Goal: Check status

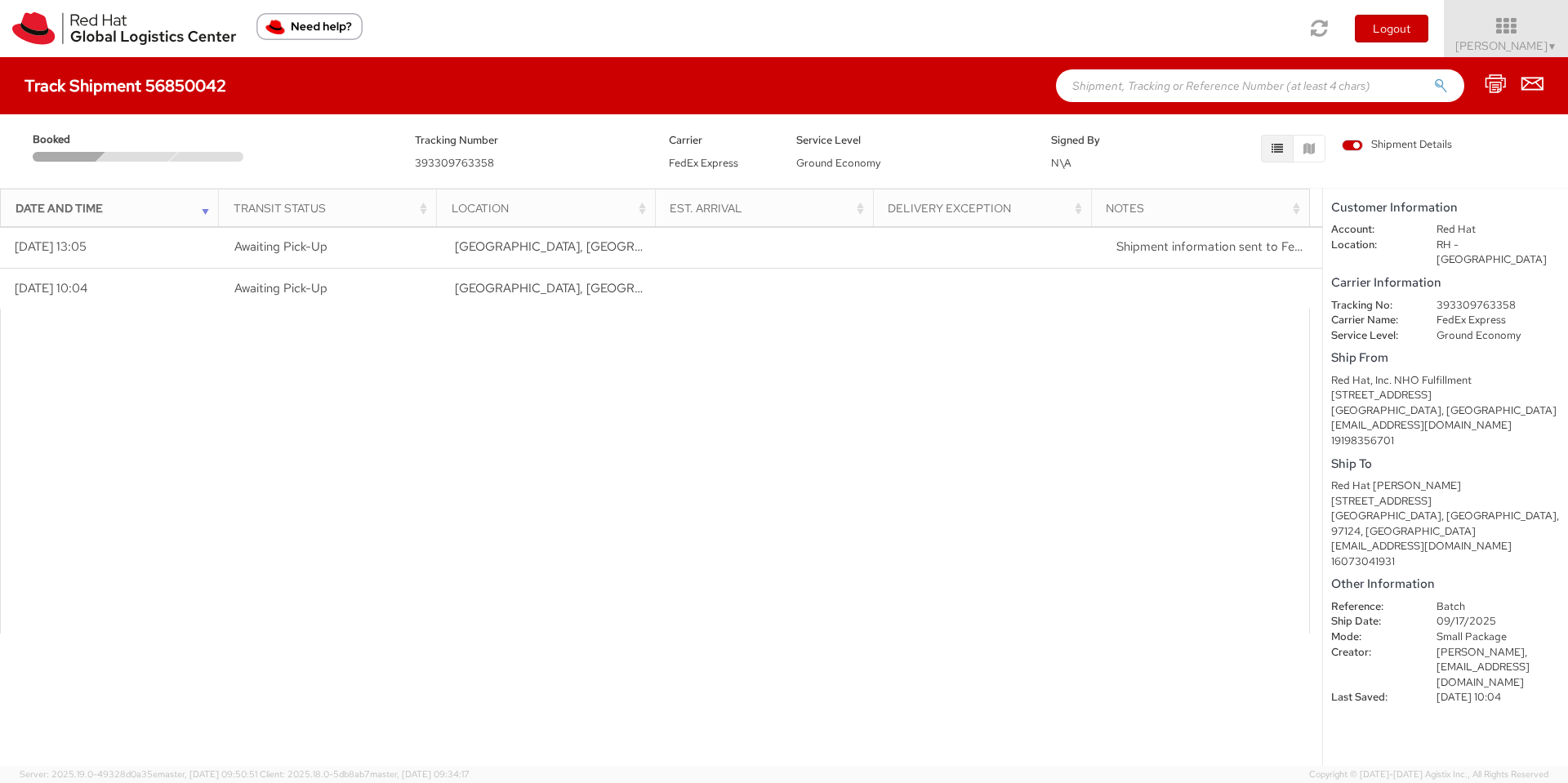
click at [1443, 245] on dd "RH - [GEOGRAPHIC_DATA]" at bounding box center [1498, 252] width 148 height 30
click at [1540, 404] on div "[GEOGRAPHIC_DATA], [GEOGRAPHIC_DATA]" at bounding box center [1445, 412] width 229 height 16
click at [1440, 313] on dd "FedEx Express" at bounding box center [1498, 321] width 148 height 16
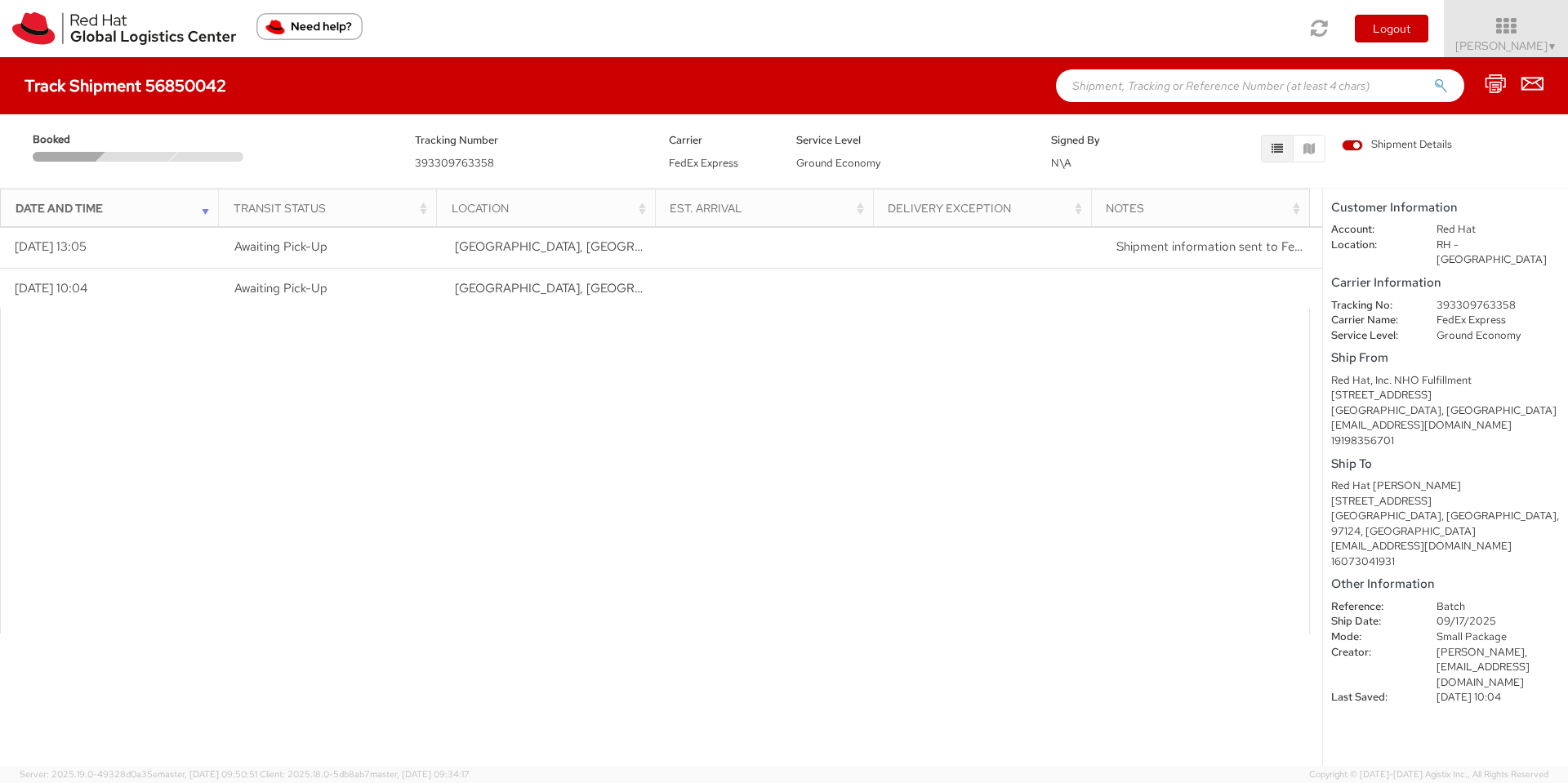
click at [1455, 351] on h5 "Ship From" at bounding box center [1445, 358] width 229 height 14
drag, startPoint x: 1434, startPoint y: 323, endPoint x: 1563, endPoint y: 361, distance: 134.5
click at [1566, 336] on shipment-details "Customer Information Account: Red Hat Location: RH - [GEOGRAPHIC_DATA] Carrier …" at bounding box center [1445, 476] width 245 height 577
click at [1531, 457] on h5 "Ship To" at bounding box center [1445, 464] width 229 height 14
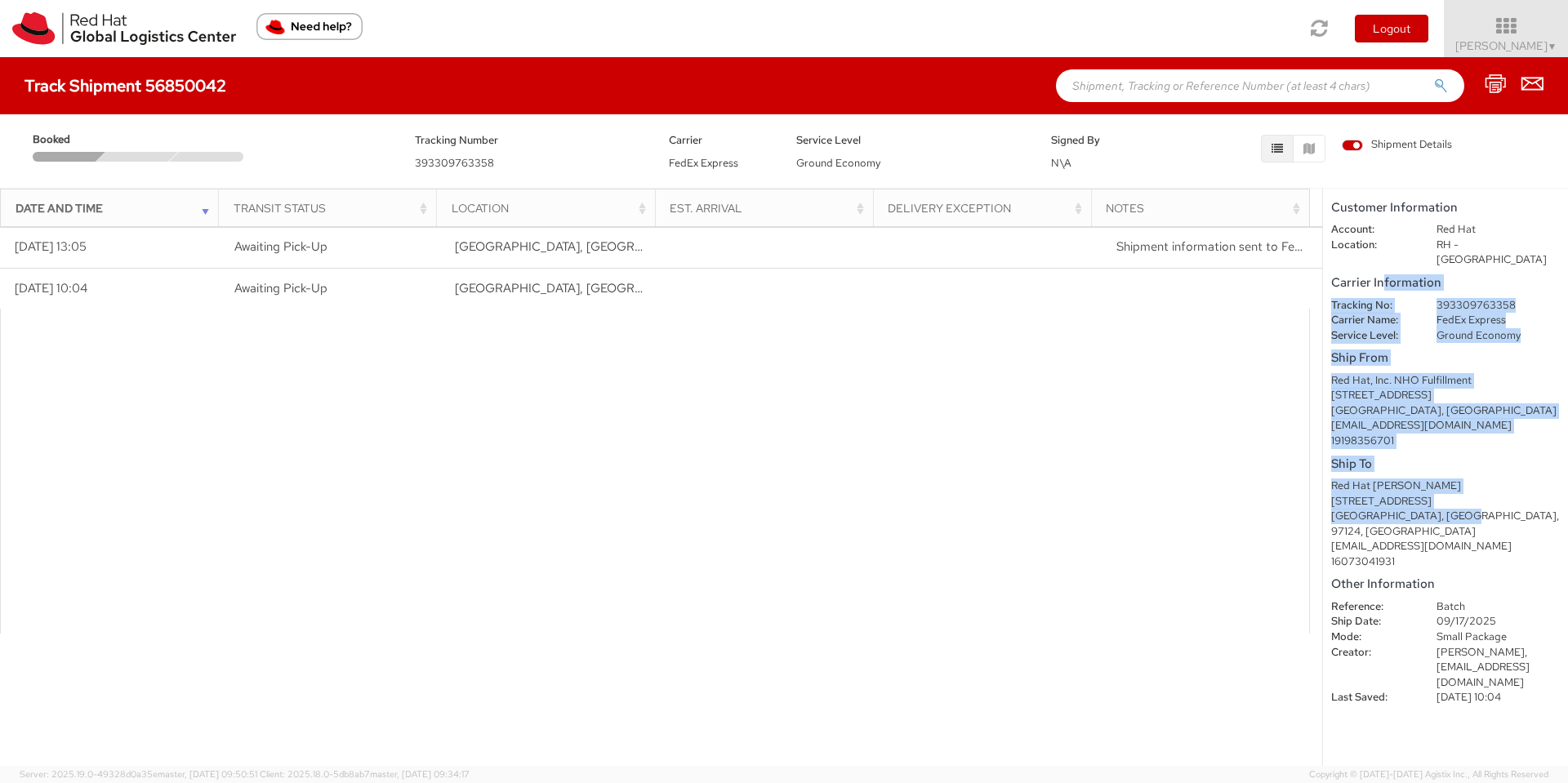
drag, startPoint x: 1497, startPoint y: 497, endPoint x: 1381, endPoint y: 271, distance: 254.0
click at [1381, 271] on shipment-details "Customer Information Account: Red Hat Location: RH - [GEOGRAPHIC_DATA] Carrier …" at bounding box center [1445, 476] width 245 height 577
click at [1475, 494] on div "[STREET_ADDRESS]" at bounding box center [1445, 502] width 229 height 16
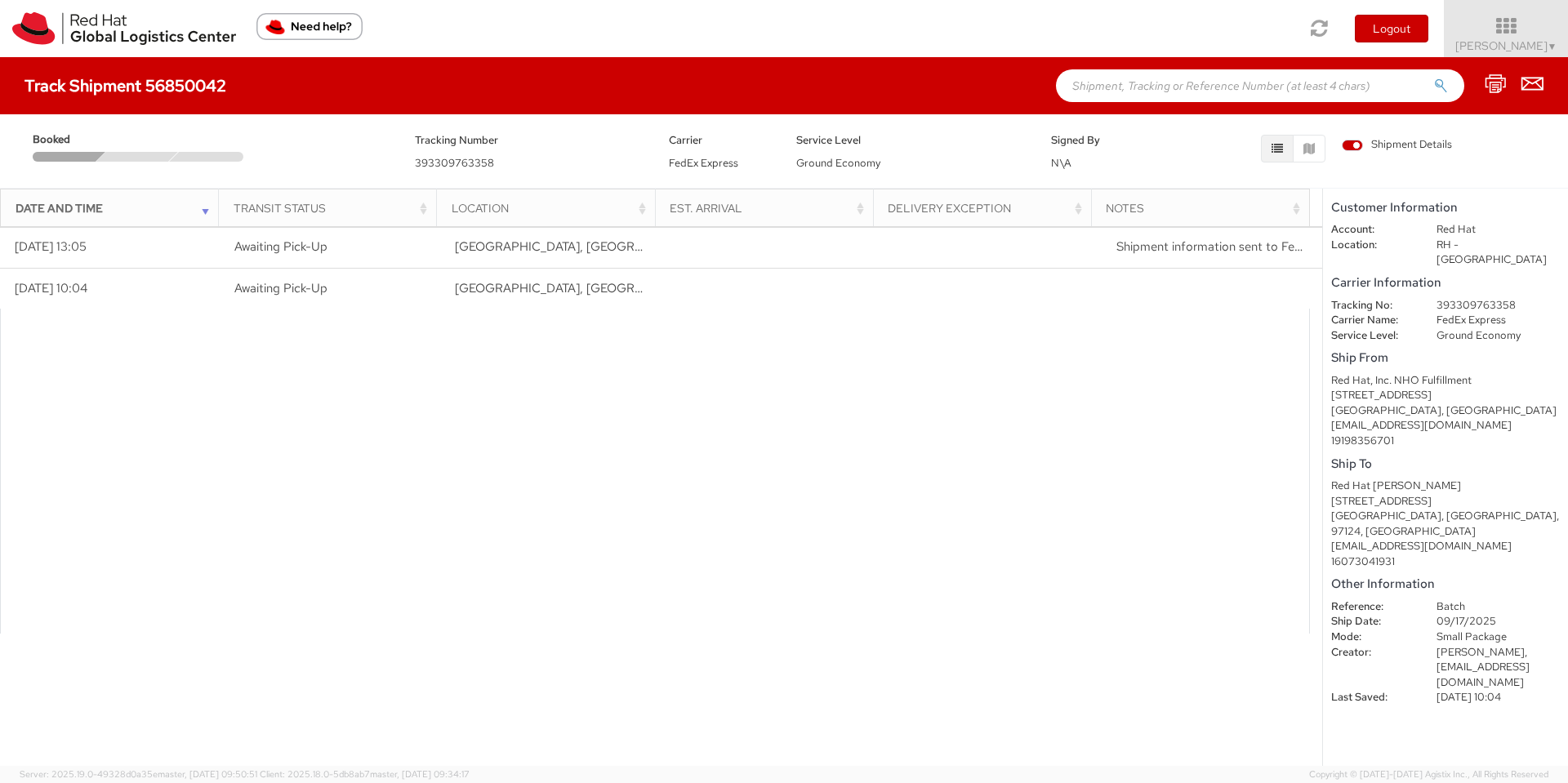
click at [1481, 672] on shipment-details "Customer Information Account: Red Hat Location: RH - [GEOGRAPHIC_DATA] Carrier …" at bounding box center [1445, 476] width 245 height 577
drag, startPoint x: 1481, startPoint y: 690, endPoint x: 1333, endPoint y: 406, distance: 320.2
click at [1333, 406] on shipment-details "Customer Information Account: Red Hat Location: RH - [GEOGRAPHIC_DATA] Carrier …" at bounding box center [1445, 476] width 245 height 577
drag, startPoint x: 1397, startPoint y: 628, endPoint x: 1400, endPoint y: 636, distance: 8.5
click at [1398, 645] on dt "Creator:" at bounding box center [1372, 653] width 105 height 16
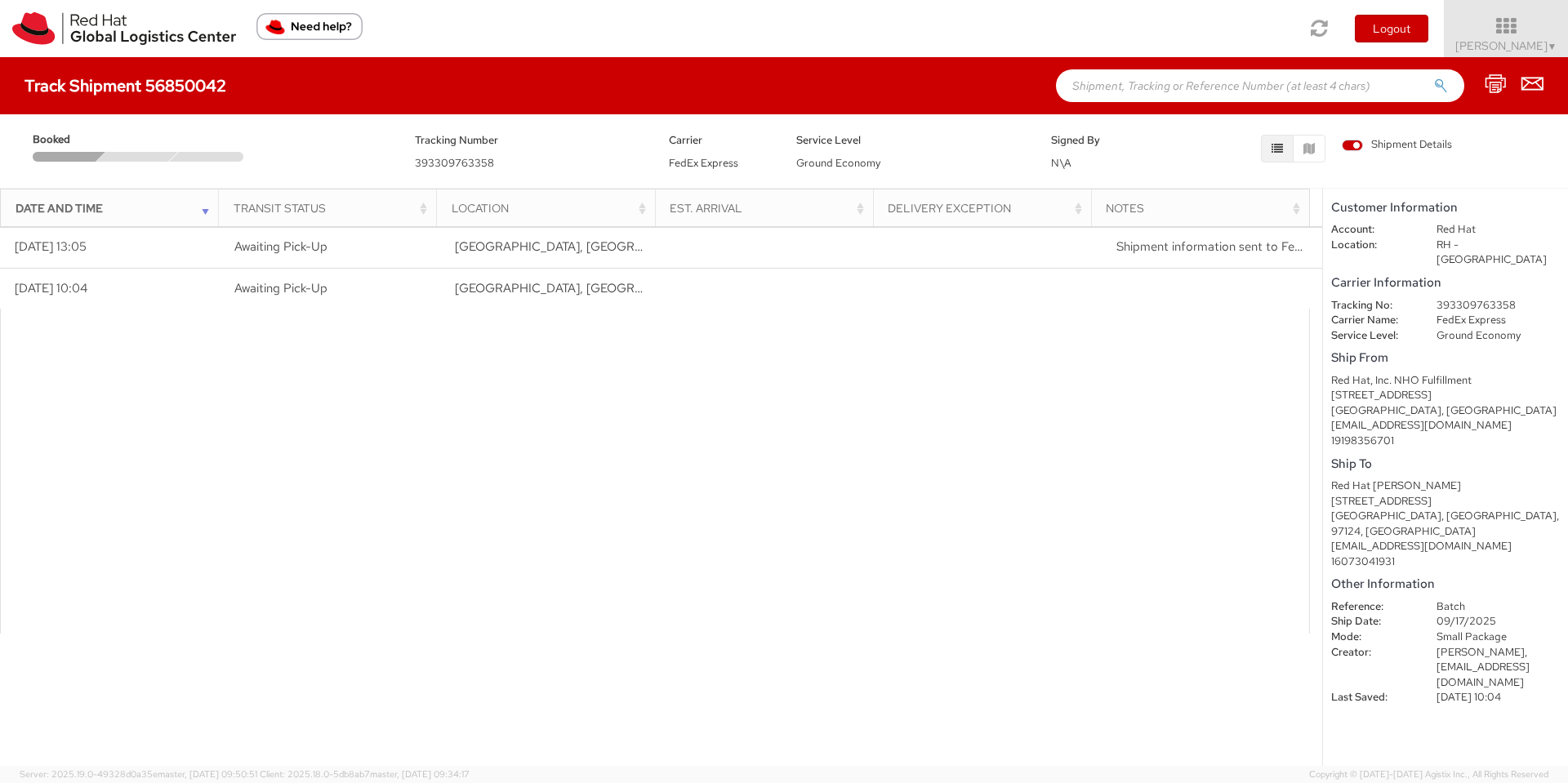
click at [1409, 679] on shipment-details "Customer Information Account: Red Hat Location: RH - [GEOGRAPHIC_DATA] Carrier …" at bounding box center [1445, 476] width 245 height 577
